Goal: Check status: Check status

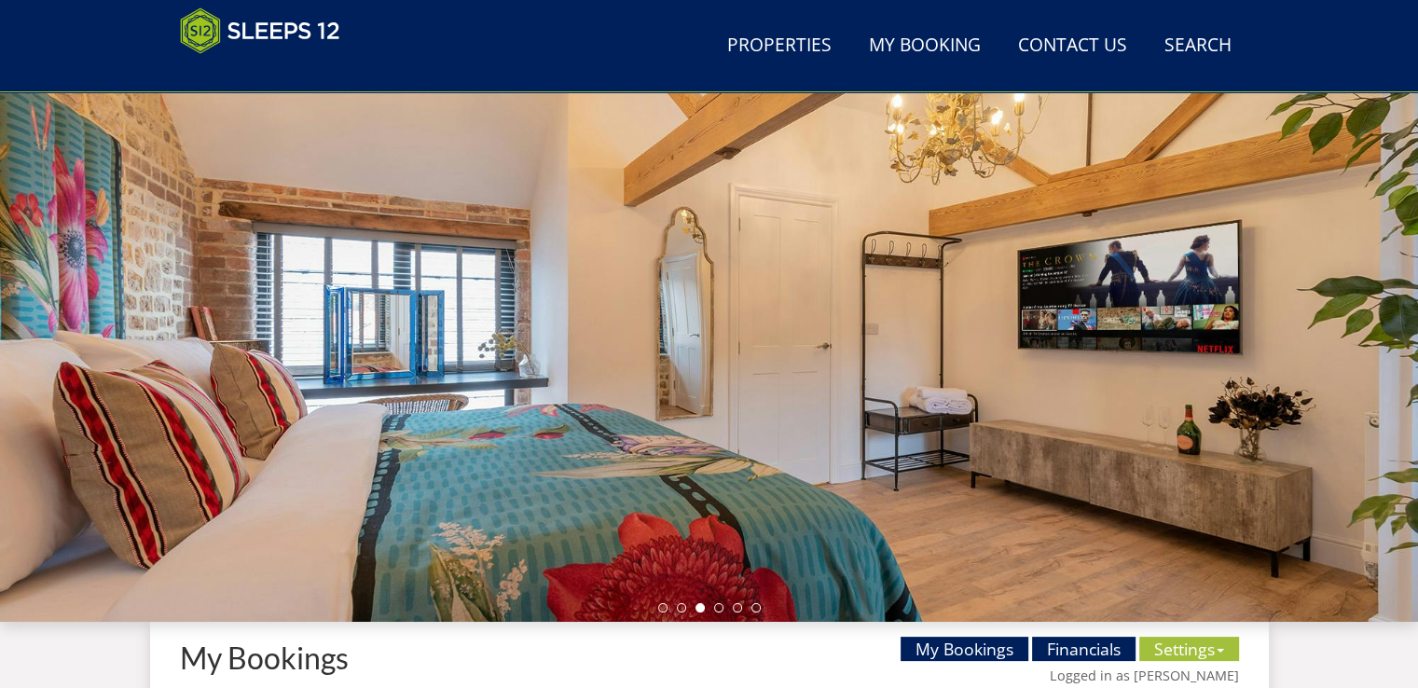
scroll to position [466, 0]
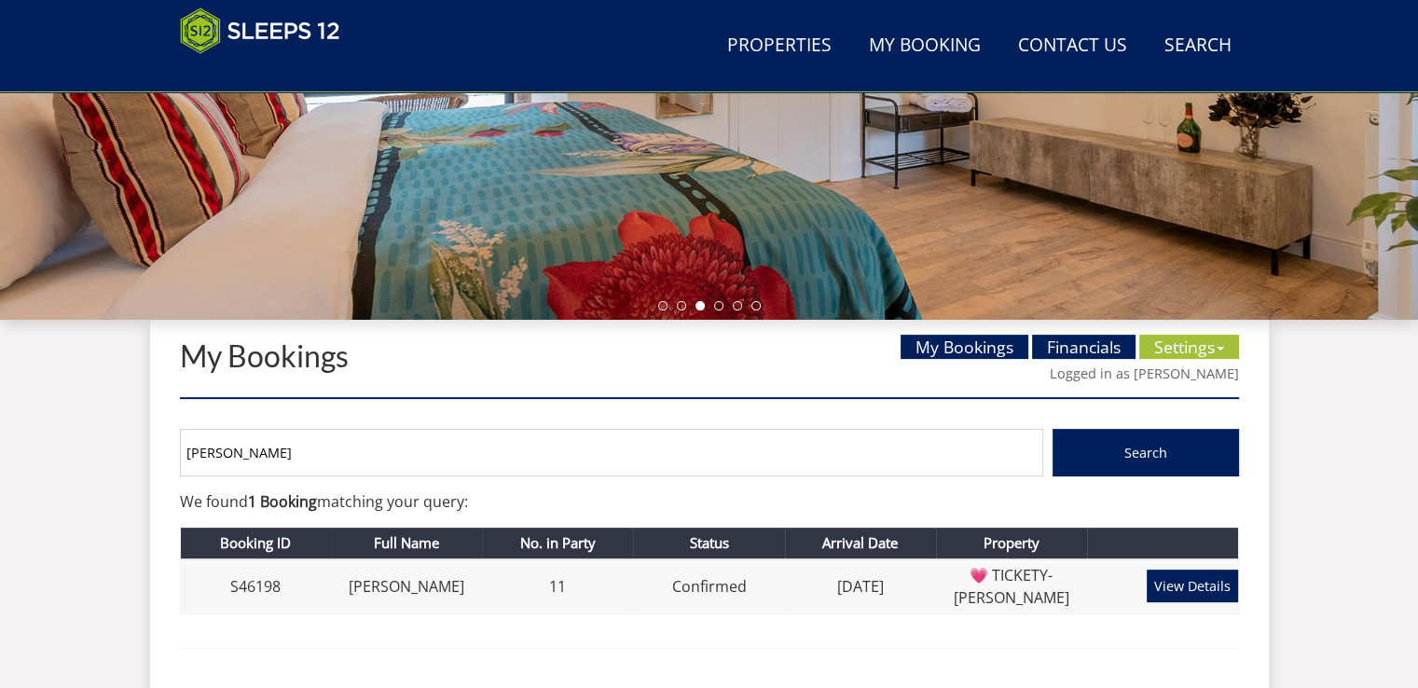
drag, startPoint x: 245, startPoint y: 456, endPoint x: 175, endPoint y: 459, distance: 70.0
click at [175, 459] on div "My Bookings My Bookings Financials Settings Availability Calendar Unavailable D…" at bounding box center [709, 677] width 1118 height 715
type input "[PERSON_NAME]"
click at [1052, 429] on button "Search" at bounding box center [1145, 453] width 186 height 48
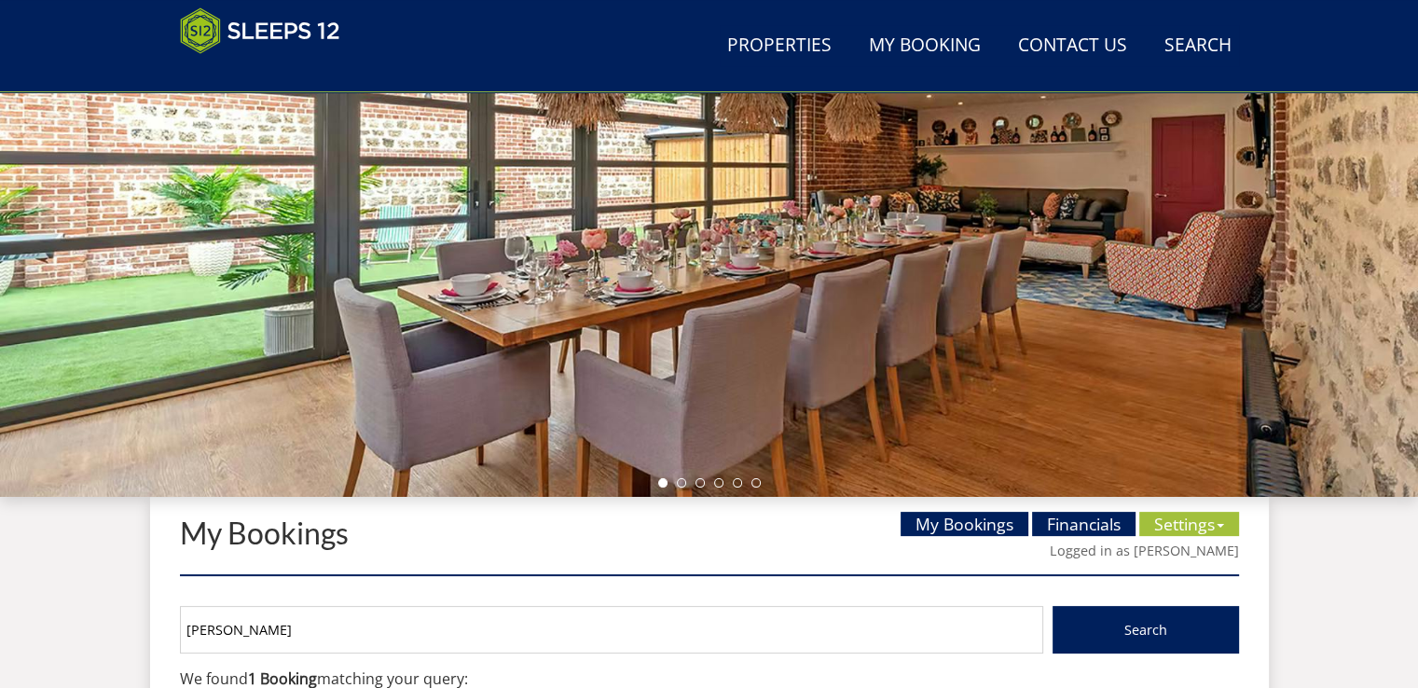
scroll to position [465, 0]
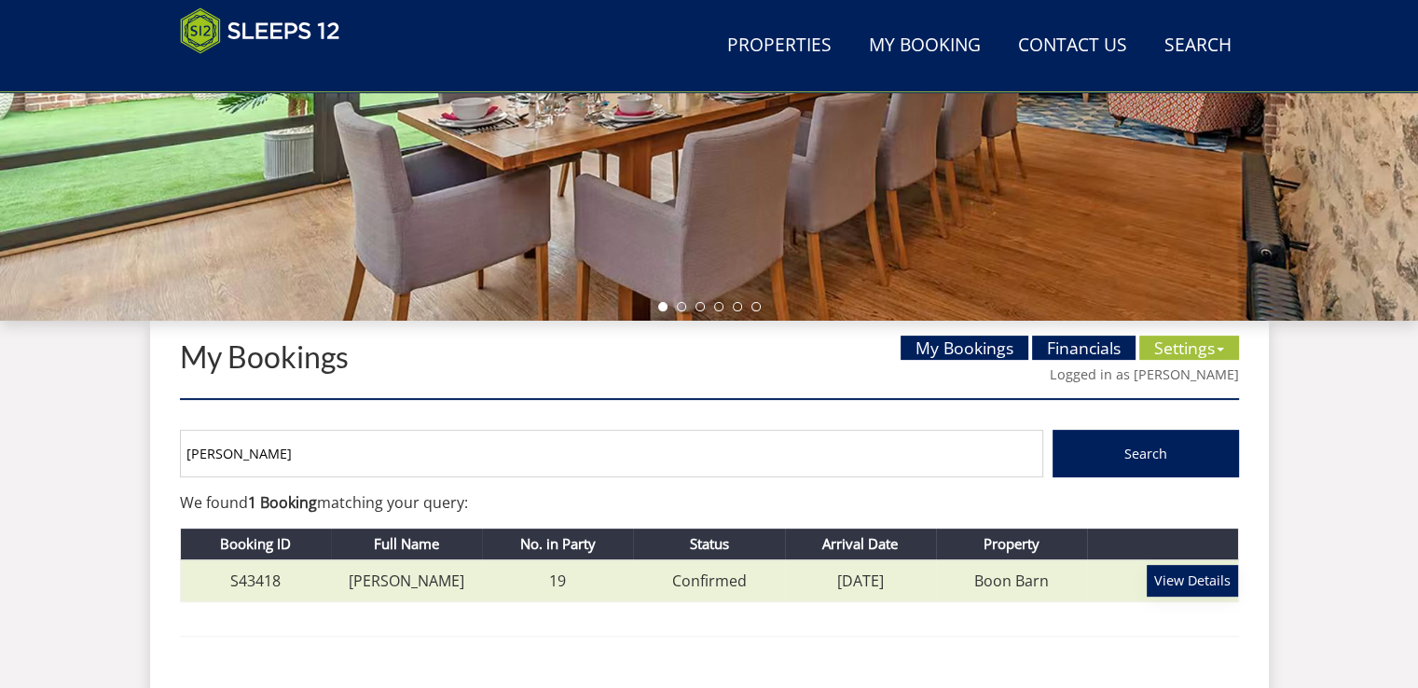
click at [1198, 578] on link "View Details" at bounding box center [1191, 581] width 91 height 32
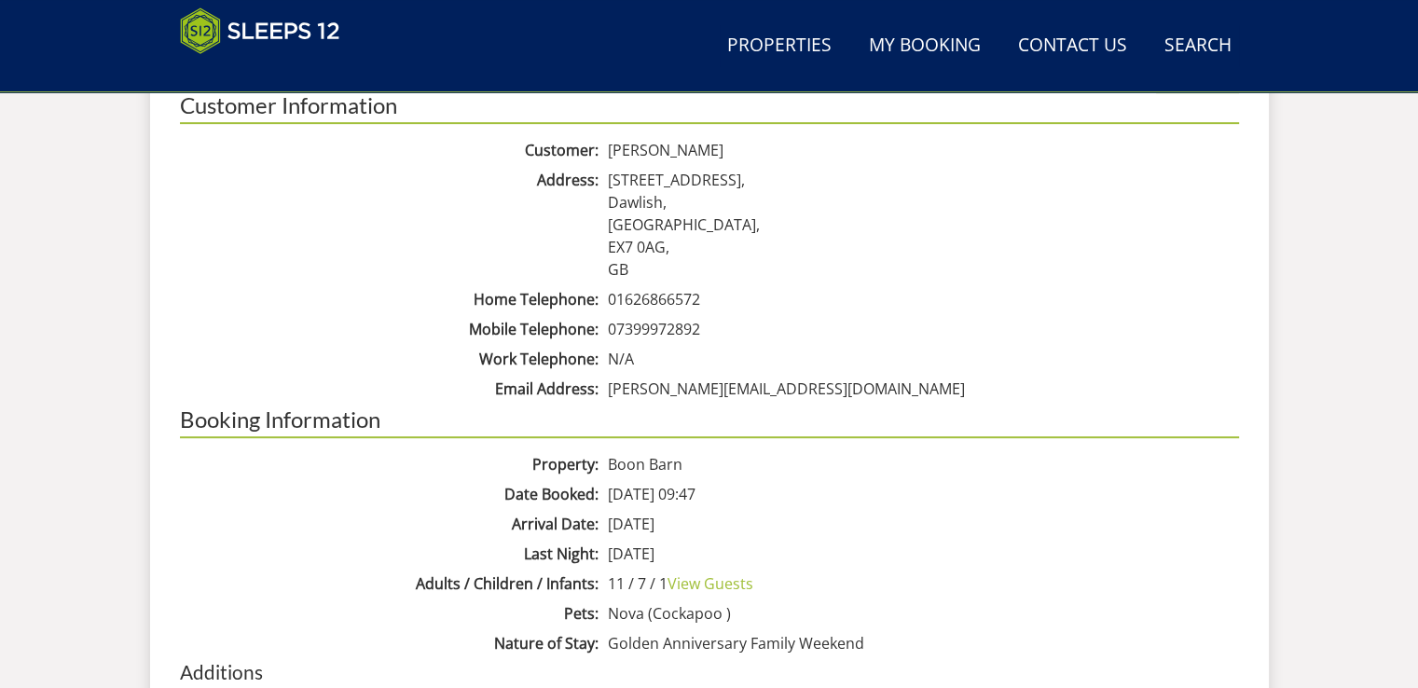
scroll to position [1212, 0]
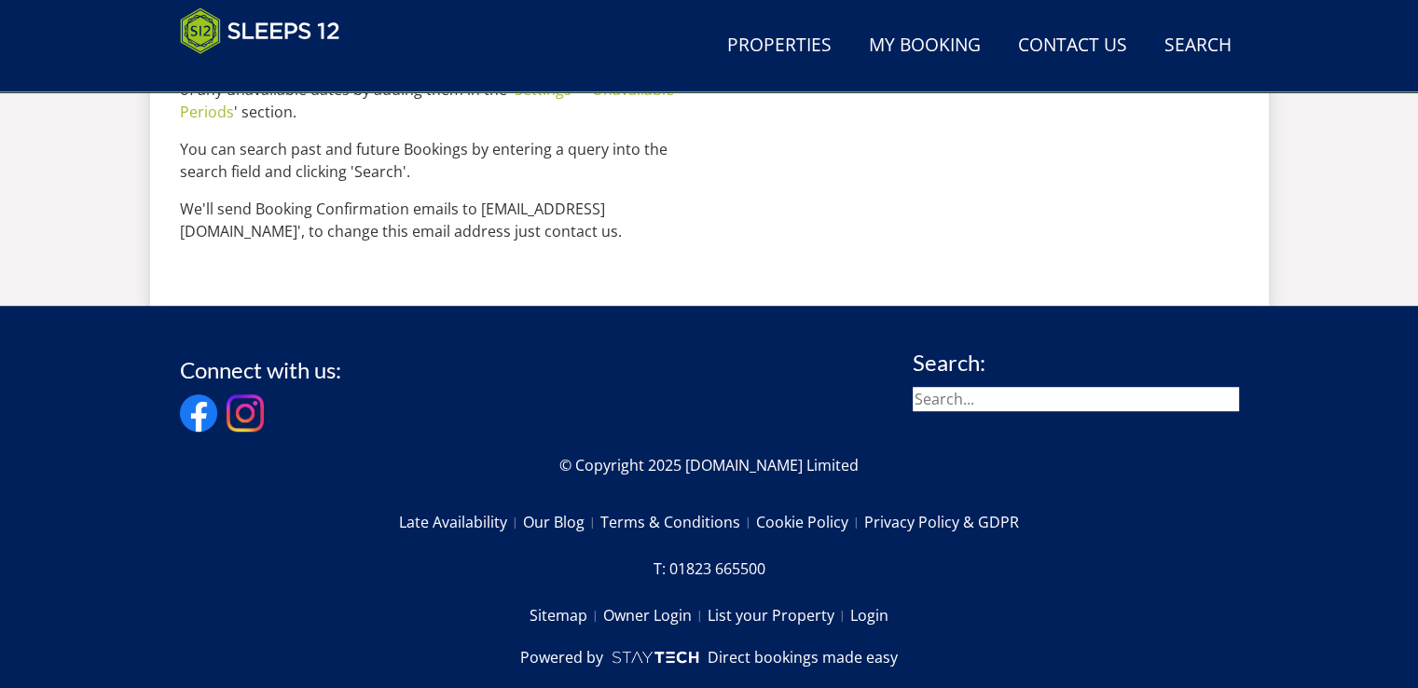
scroll to position [465, 0]
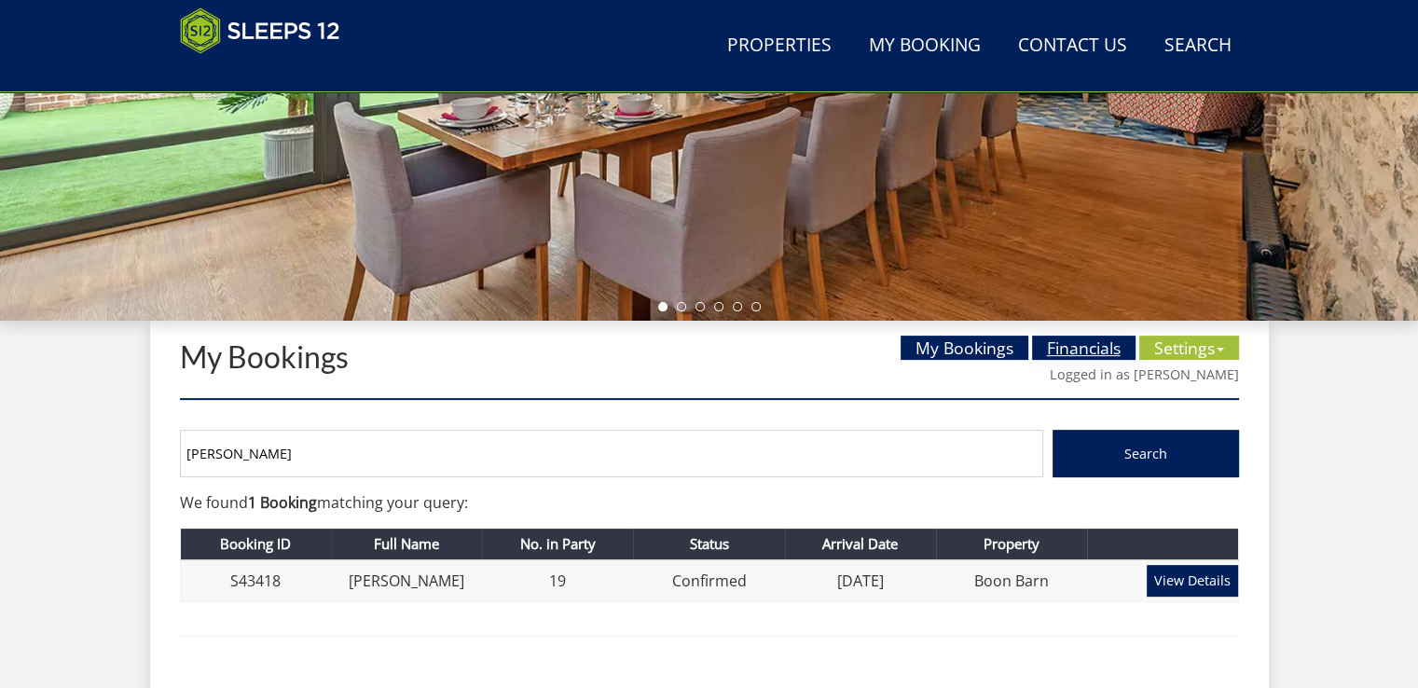
click at [1064, 342] on link "Financials" at bounding box center [1083, 348] width 103 height 24
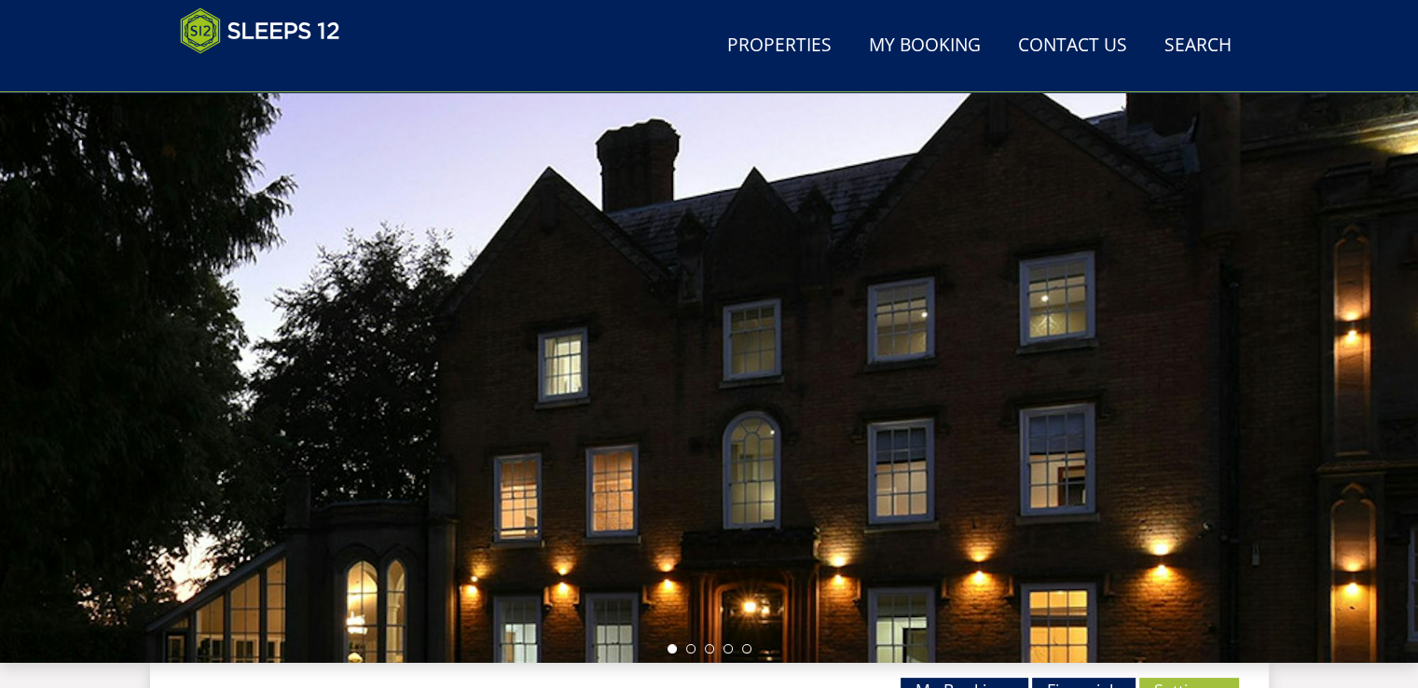
scroll to position [559, 0]
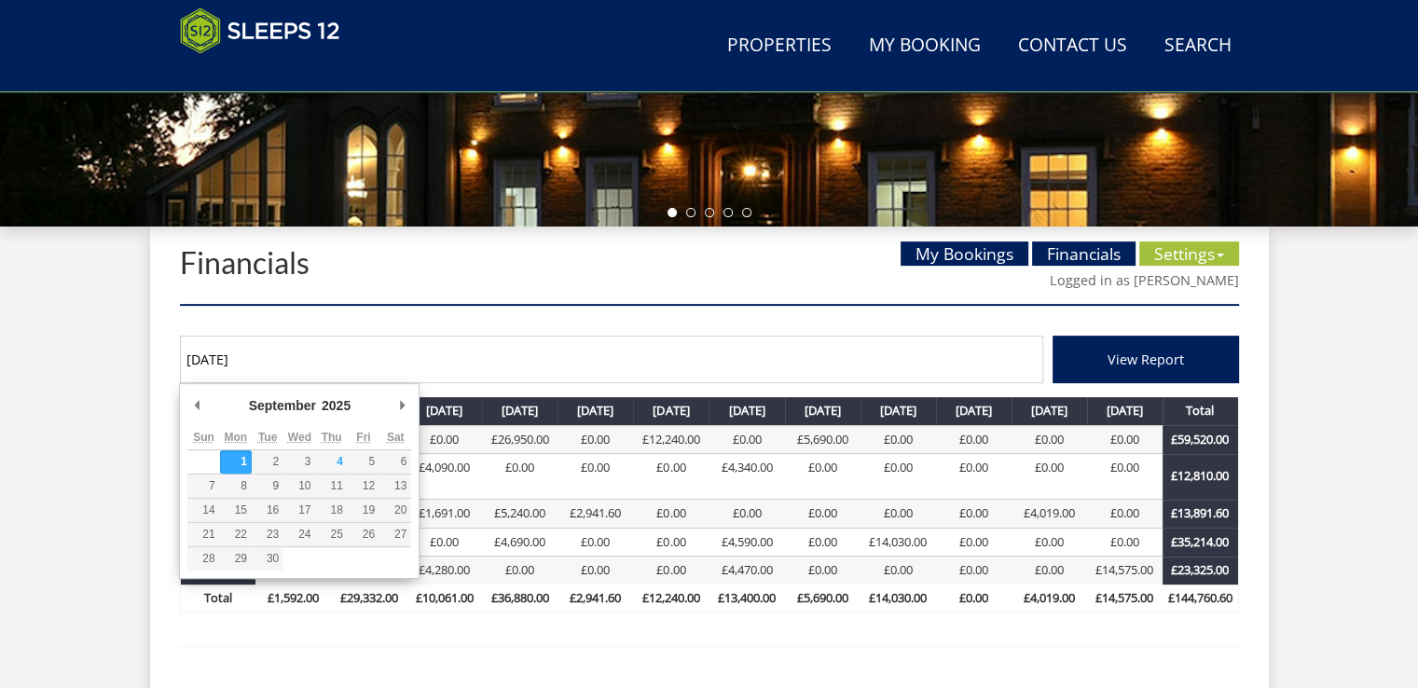
click at [287, 366] on input "[DATE]" at bounding box center [611, 360] width 863 height 48
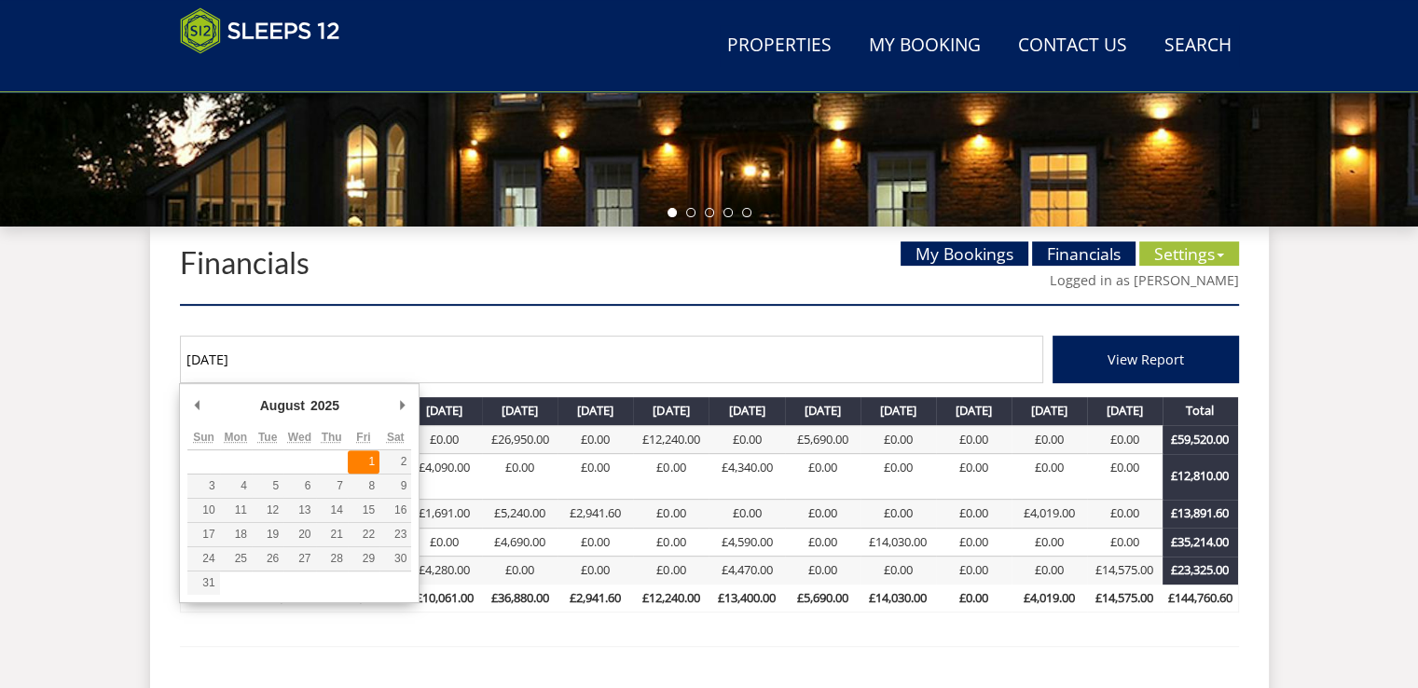
type input "[DATE]"
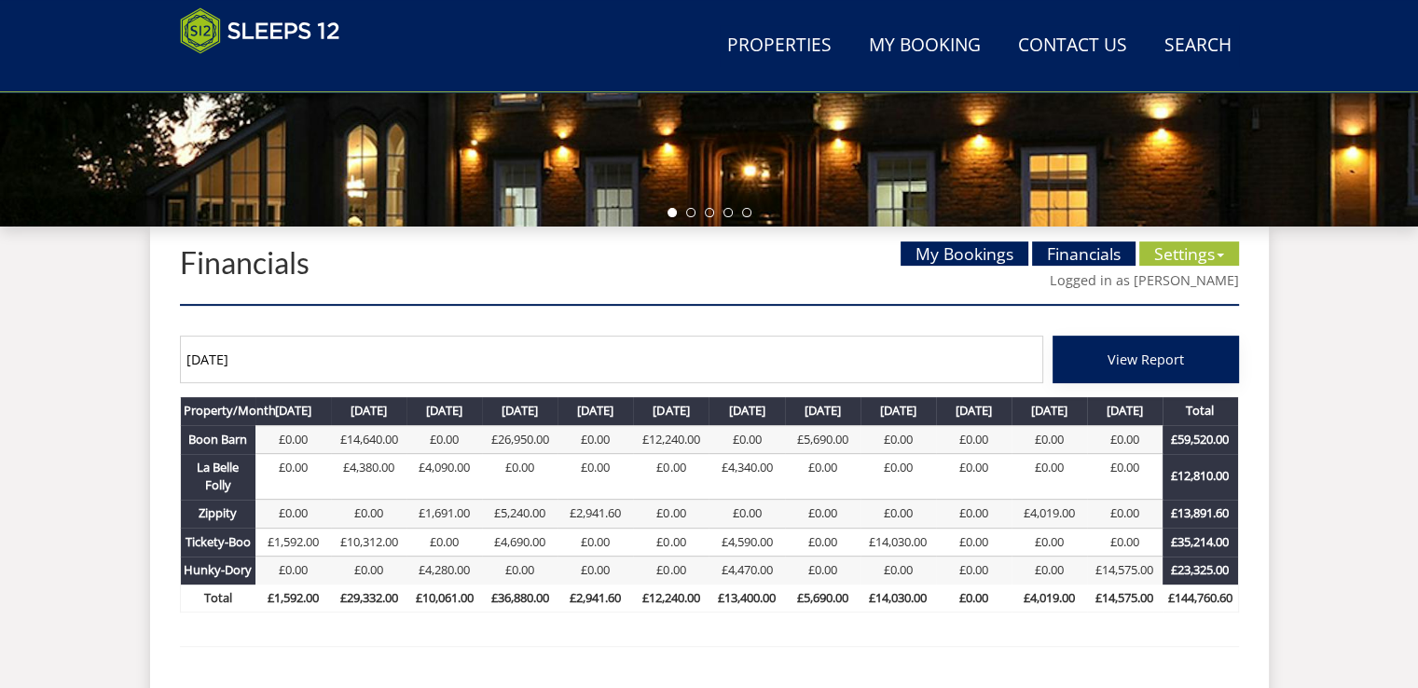
click at [1095, 360] on button "View Report" at bounding box center [1145, 360] width 186 height 48
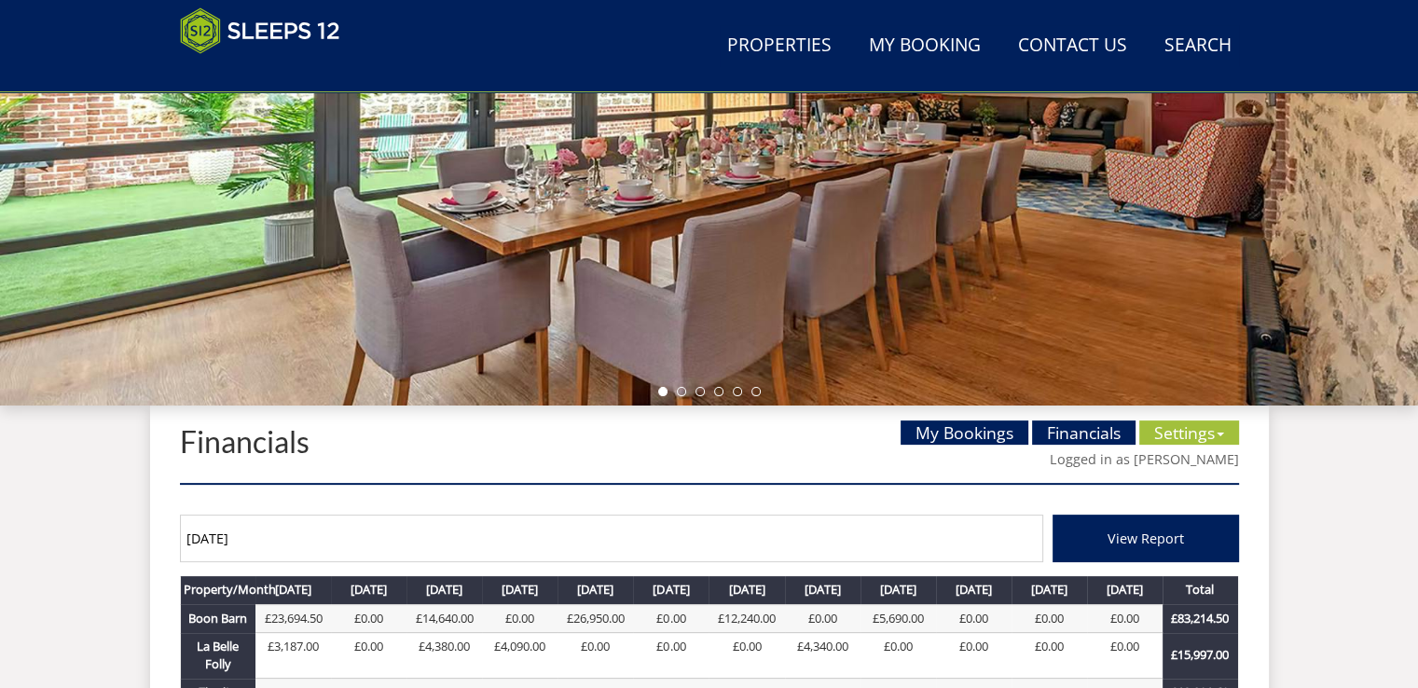
scroll to position [466, 0]
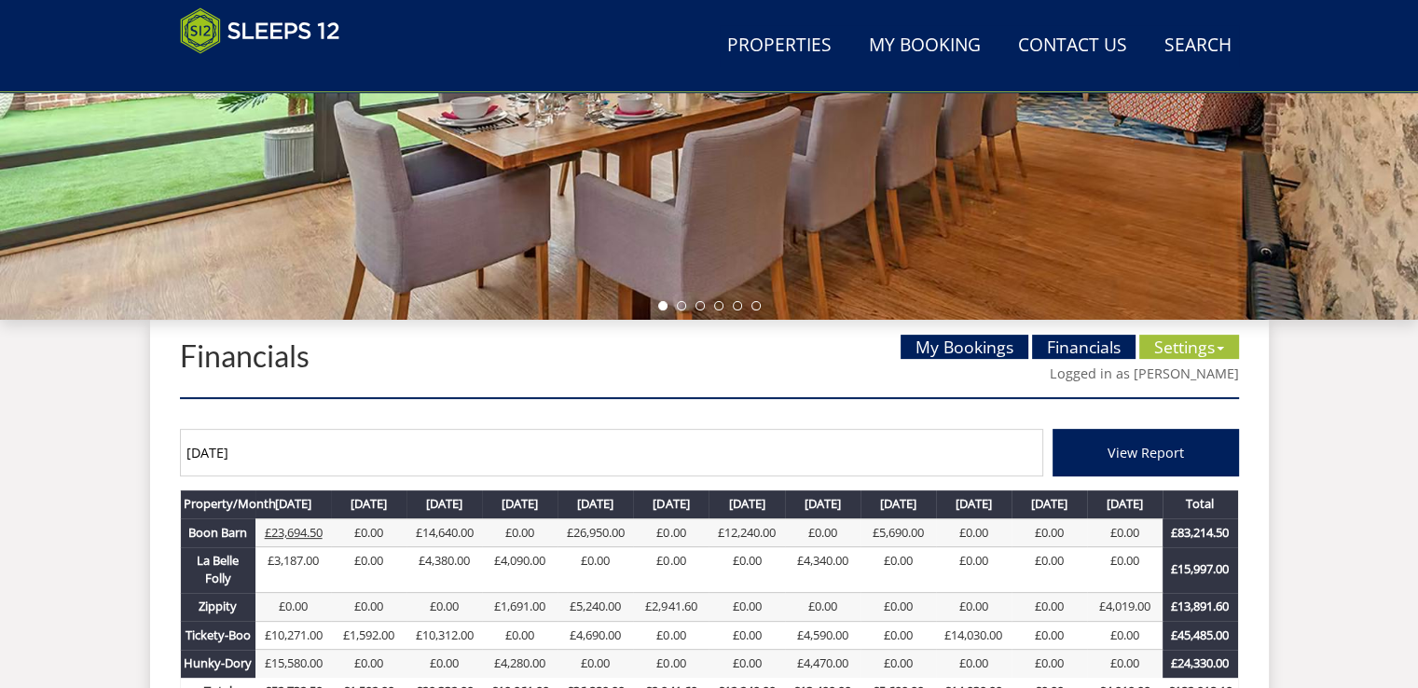
click at [290, 533] on link "£23,694.50" at bounding box center [294, 532] width 58 height 17
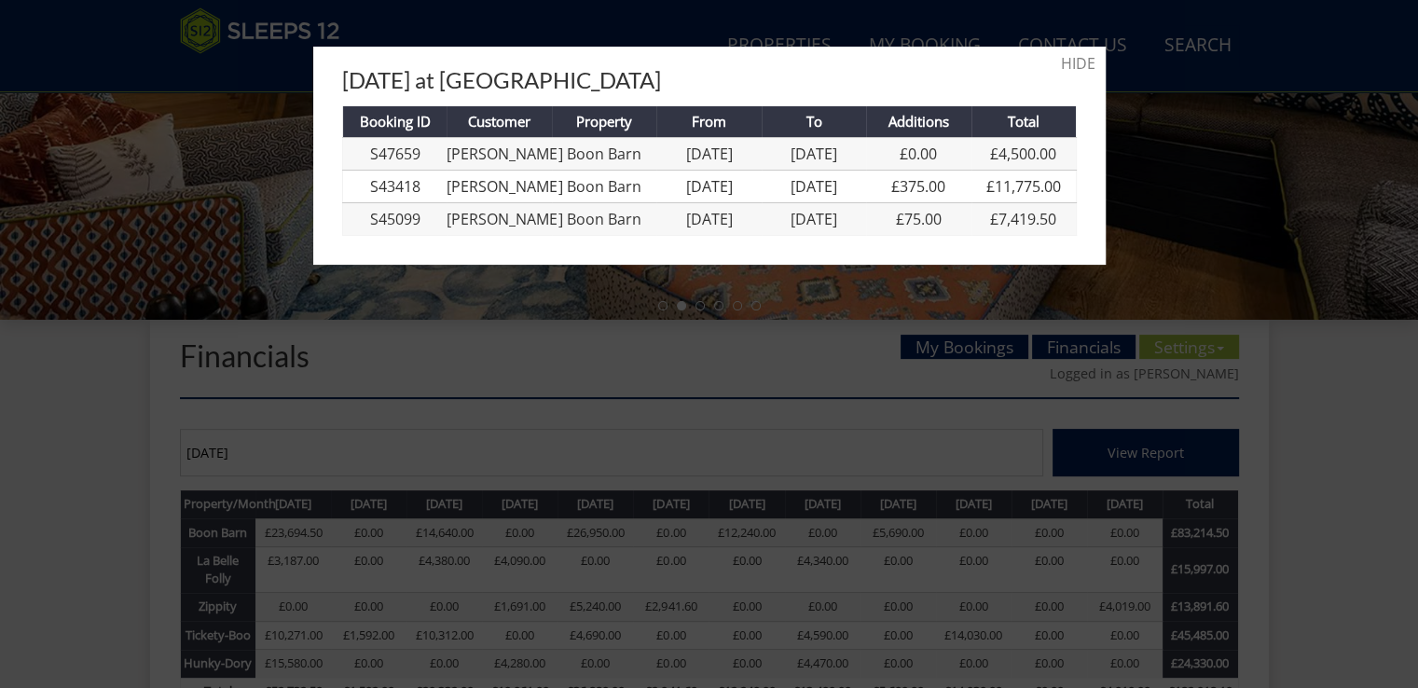
click at [278, 120] on div at bounding box center [709, 344] width 1418 height 688
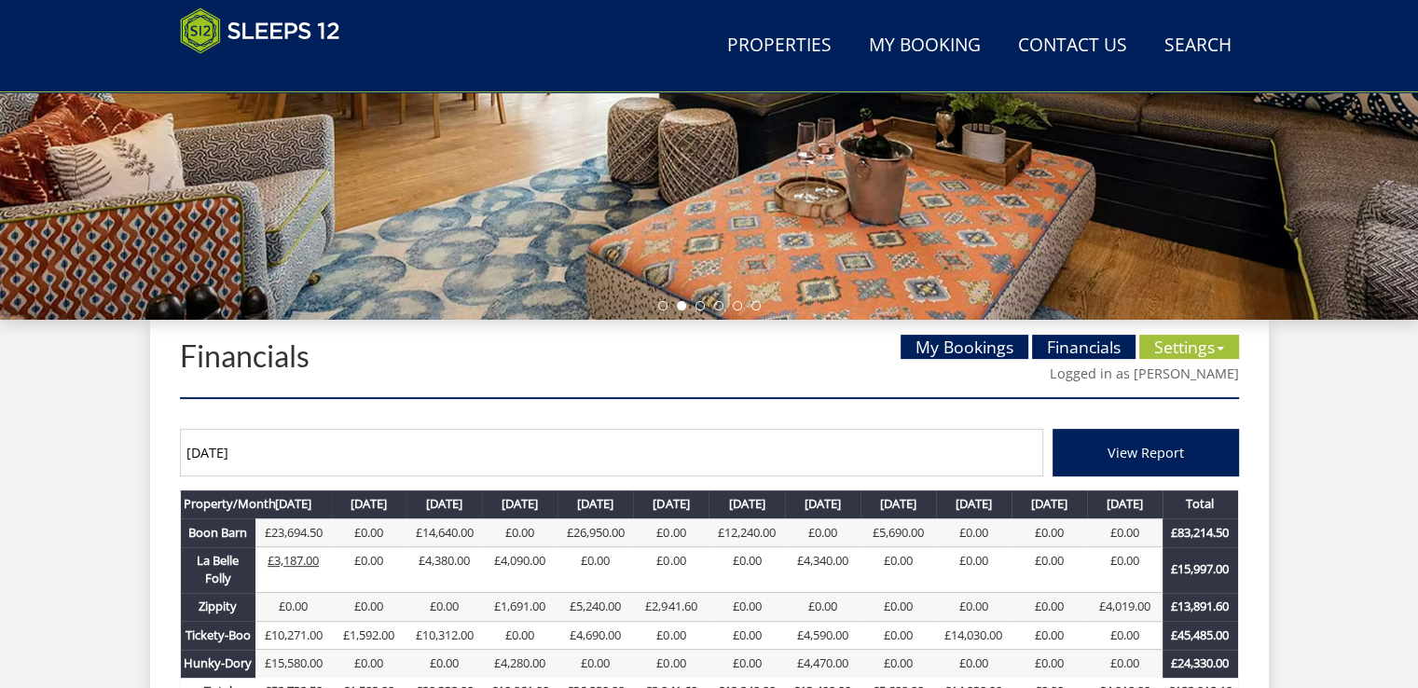
click at [284, 560] on link "£3,187.00" at bounding box center [292, 560] width 51 height 17
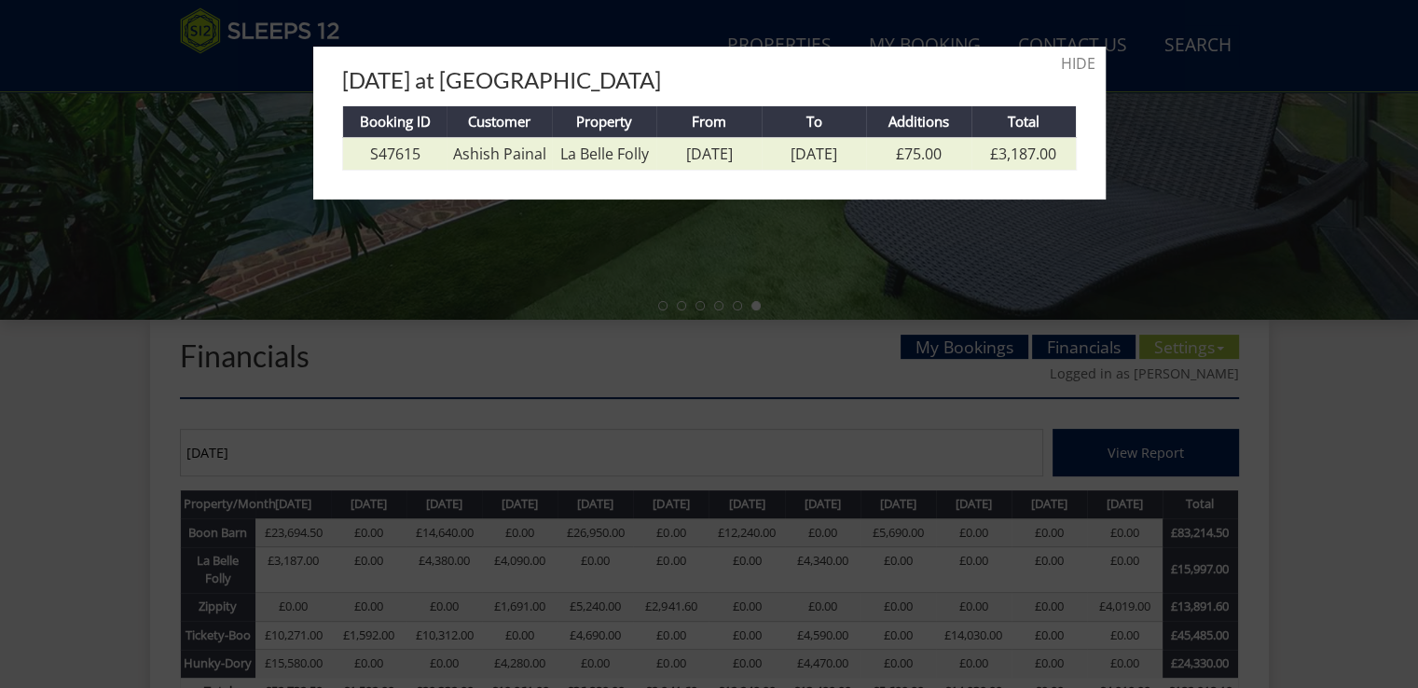
click at [537, 150] on link "Ashish Painal" at bounding box center [499, 154] width 93 height 21
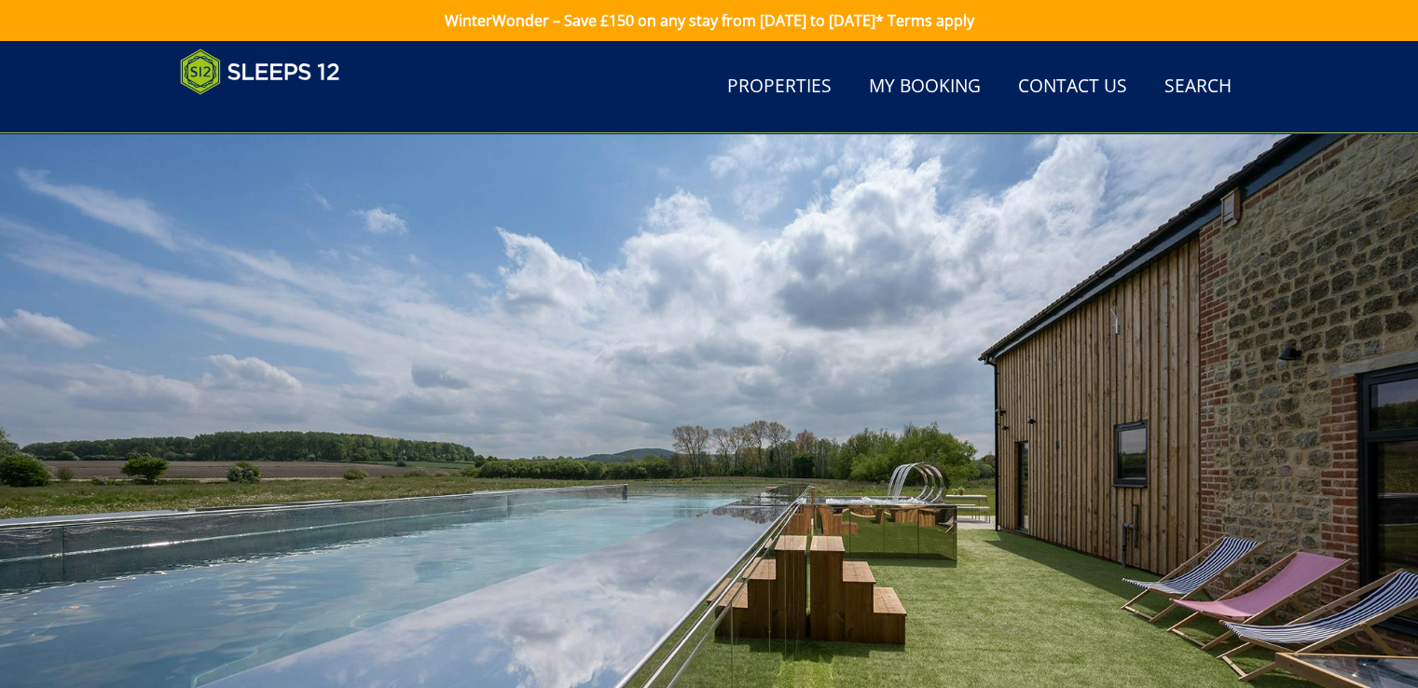
scroll to position [559, 0]
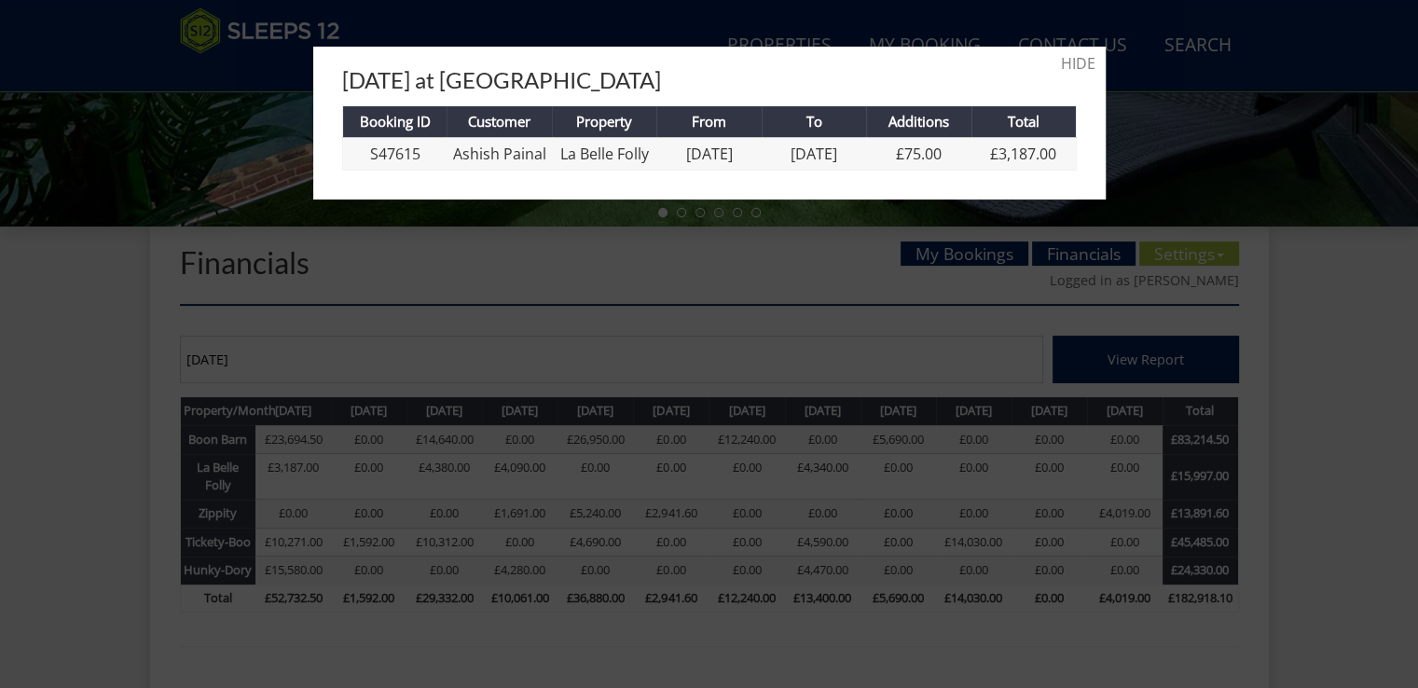
scroll to position [466, 0]
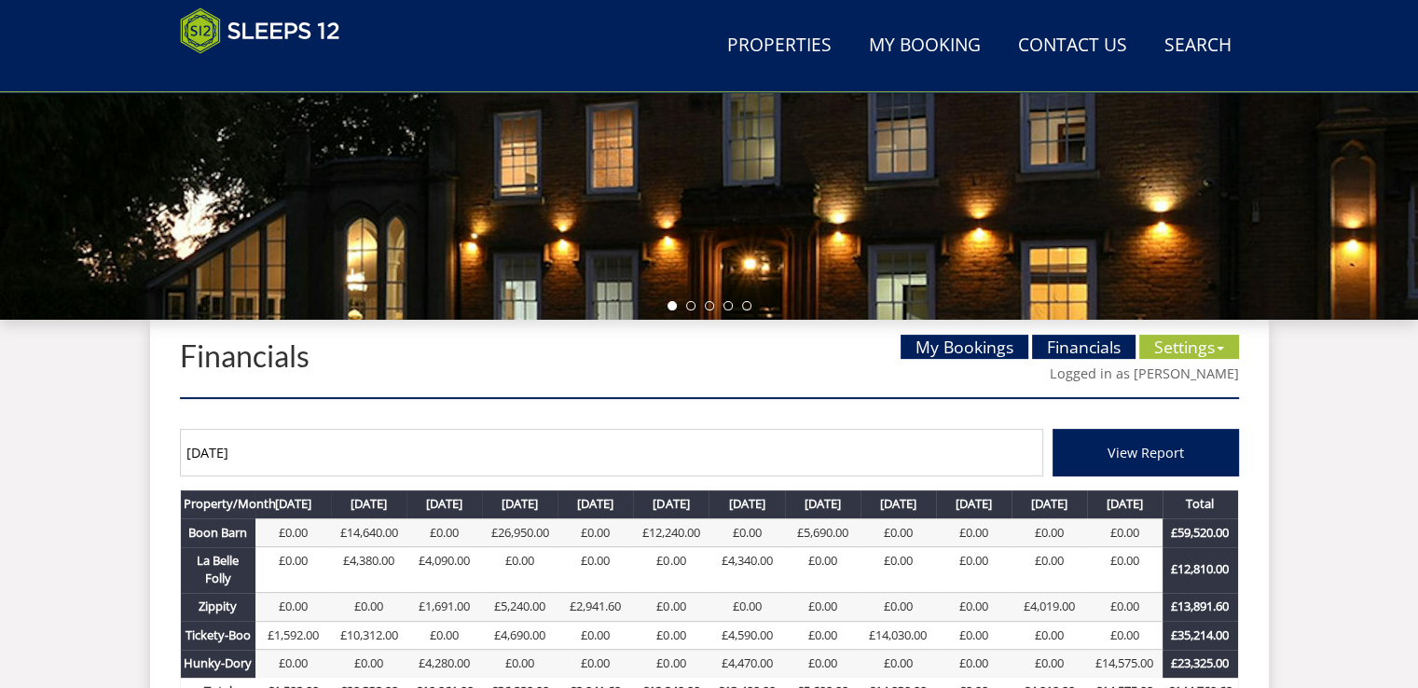
scroll to position [559, 0]
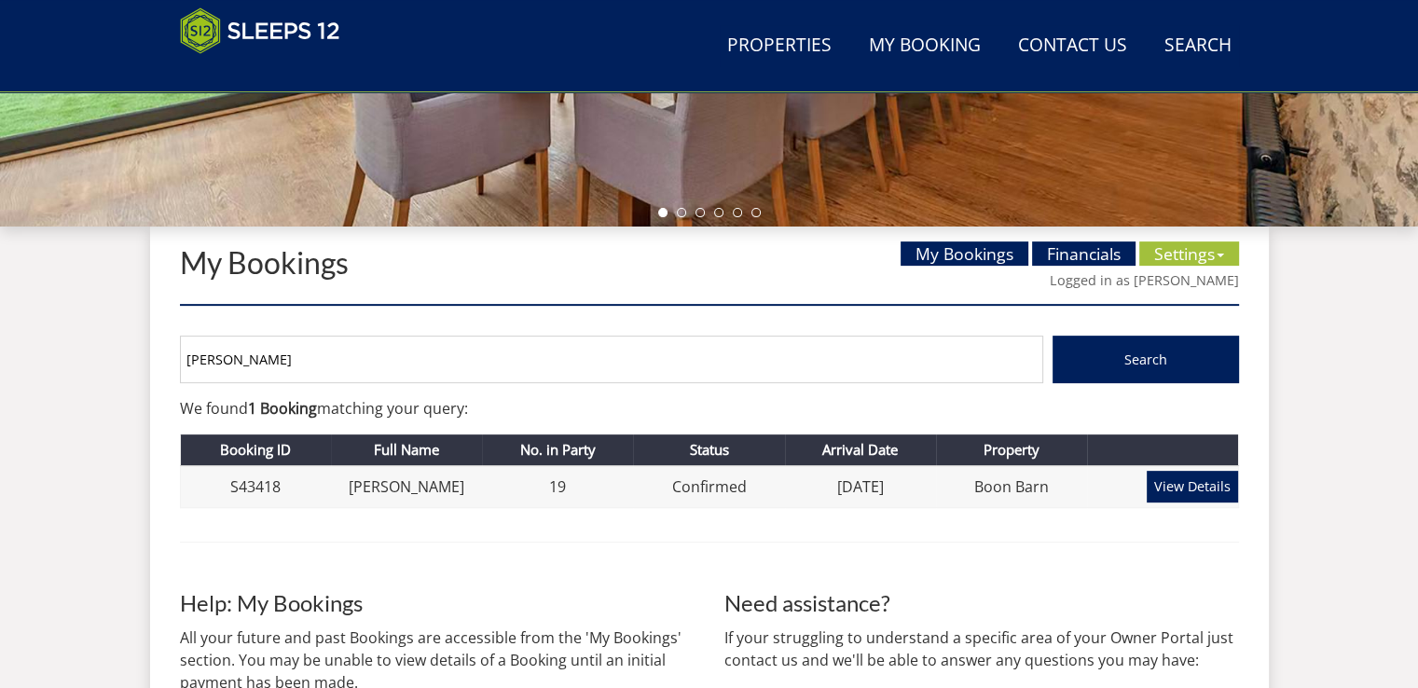
scroll to position [465, 0]
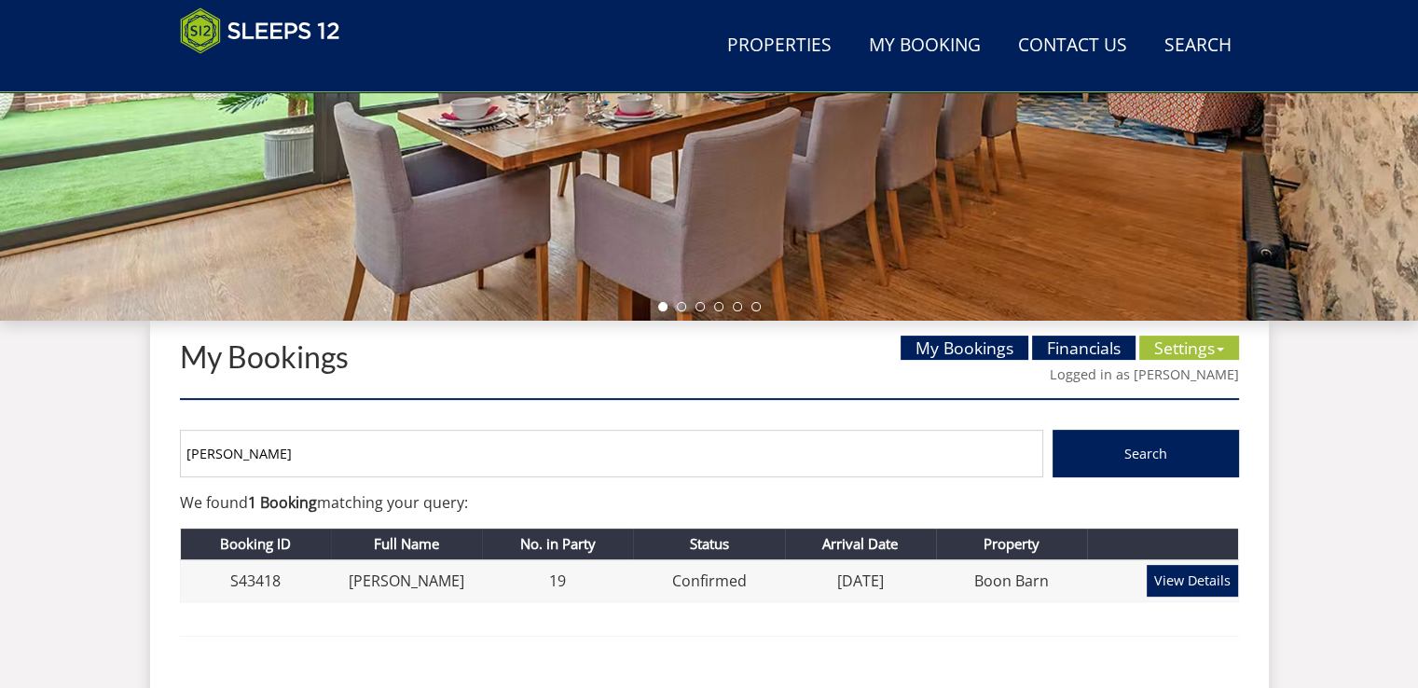
drag, startPoint x: 286, startPoint y: 447, endPoint x: 38, endPoint y: 453, distance: 248.0
click at [38, 453] on div "Search Menu Properties My Booking Contact Us [PHONE_NUMBER] Search Check Availa…" at bounding box center [709, 314] width 1418 height 1476
type input "[PERSON_NAME]"
click at [1052, 430] on button "Search" at bounding box center [1145, 454] width 186 height 48
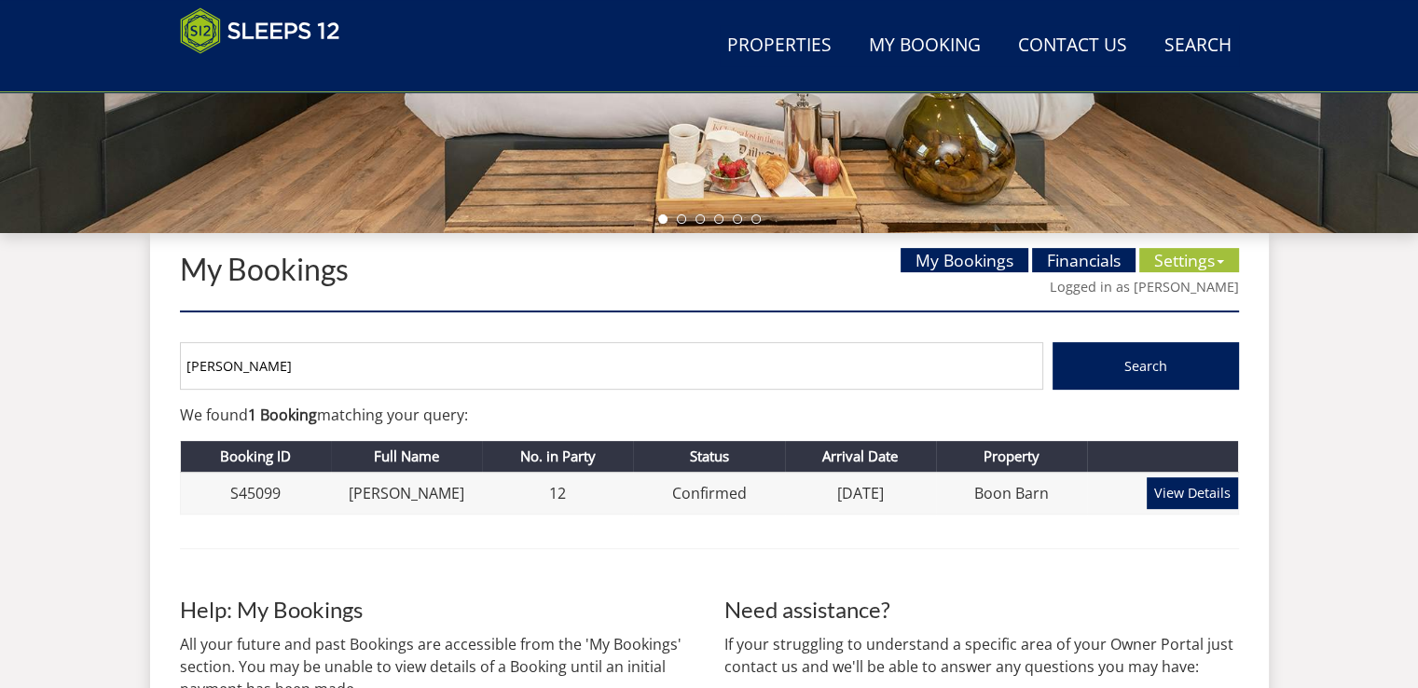
scroll to position [555, 0]
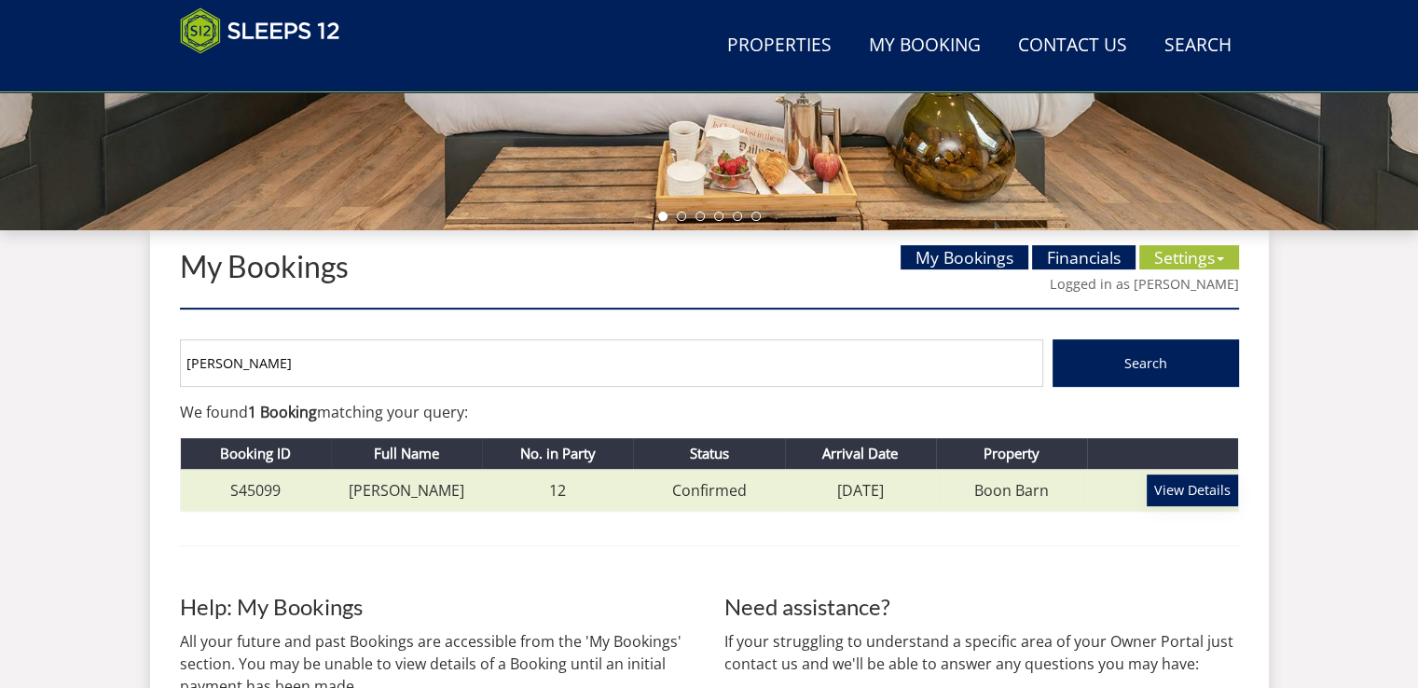
click at [1174, 487] on link "View Details" at bounding box center [1191, 490] width 91 height 32
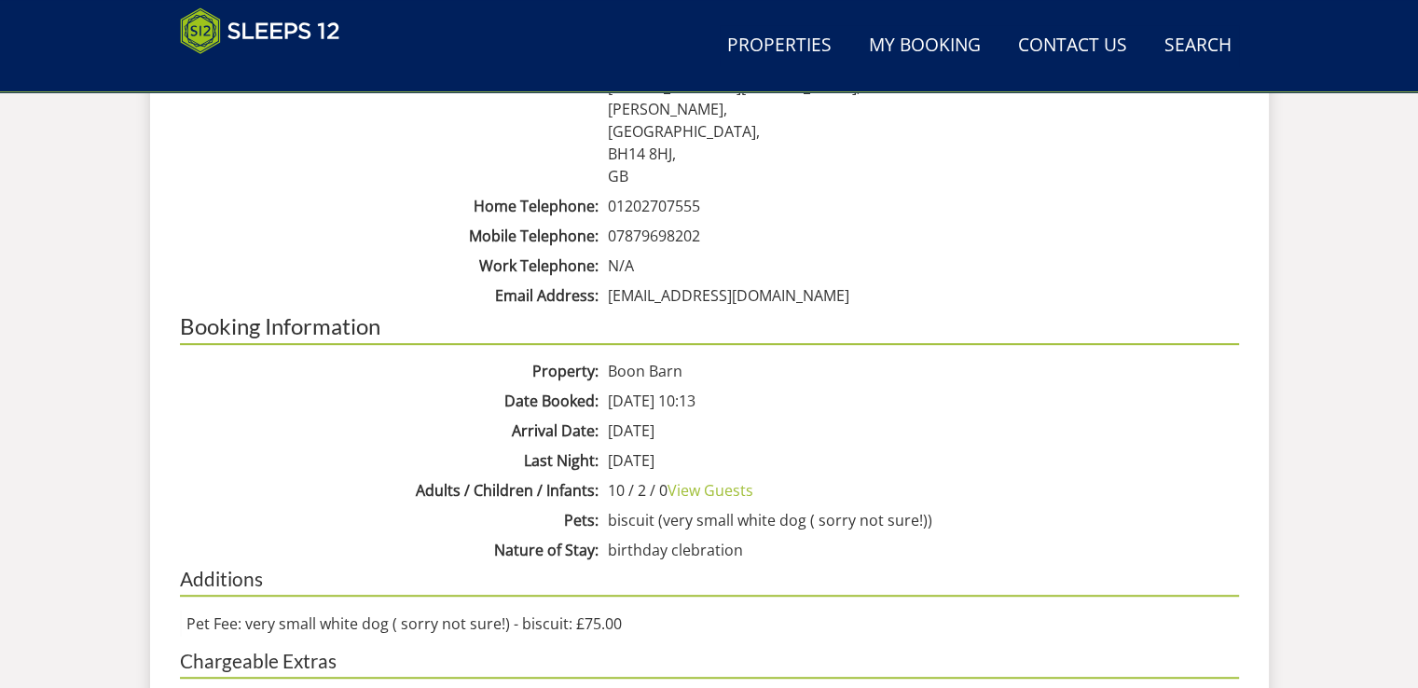
scroll to position [1118, 0]
